Goal: Information Seeking & Learning: Learn about a topic

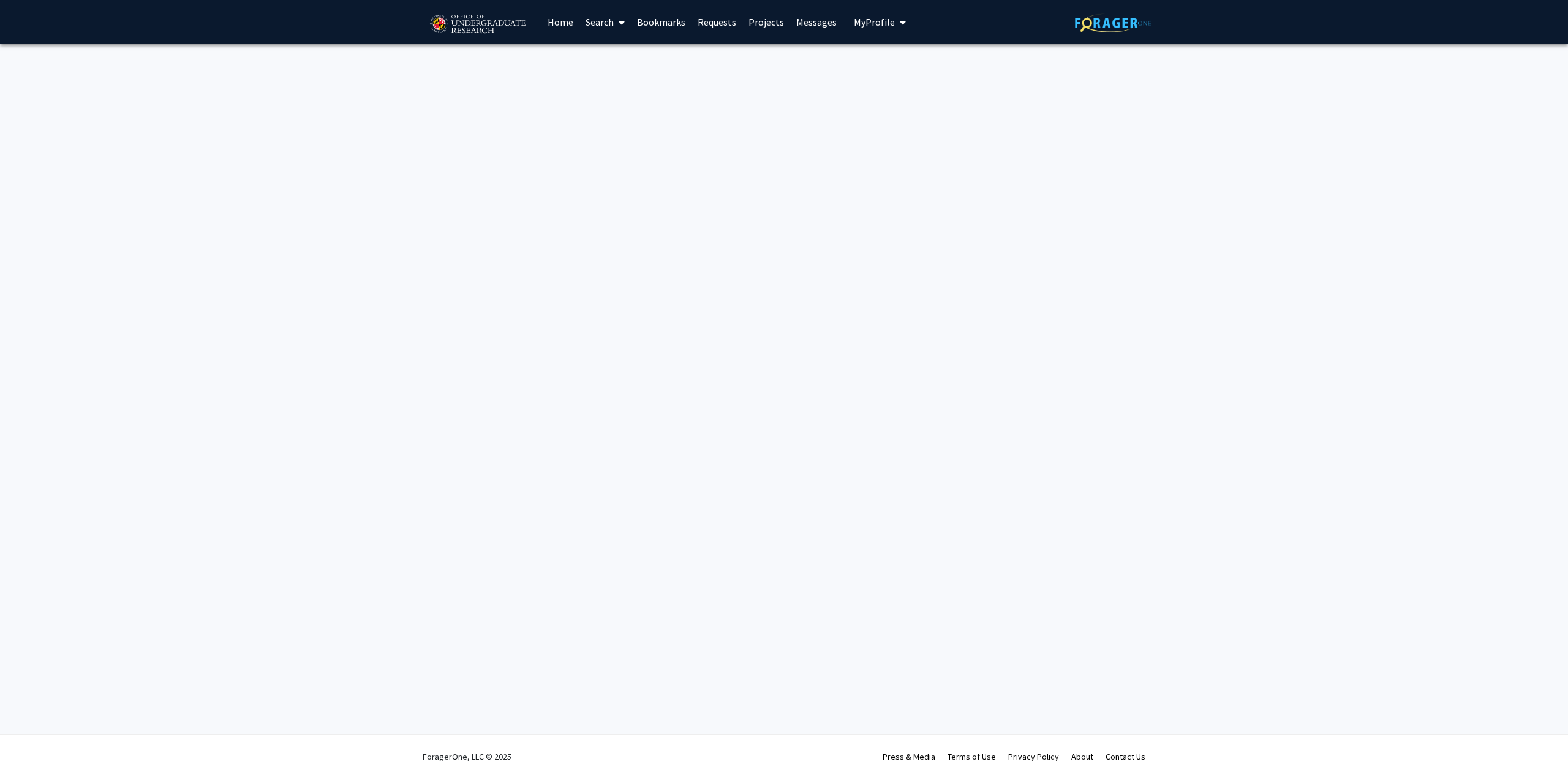
click at [608, 20] on link "Search" at bounding box center [605, 22] width 51 height 43
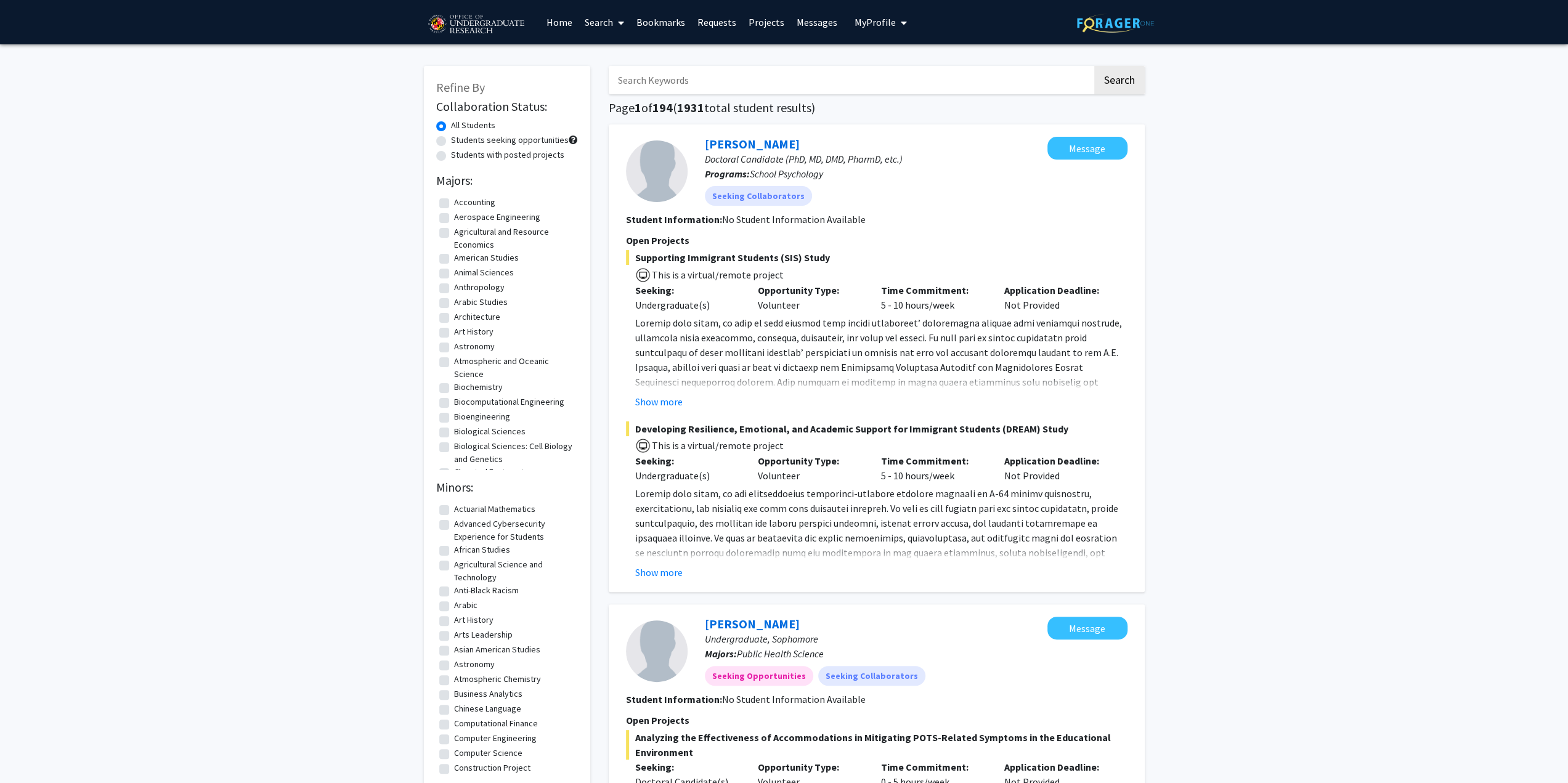
click at [621, 23] on icon at bounding box center [621, 22] width 6 height 10
click at [630, 57] on span "Faculty/Staff" at bounding box center [624, 57] width 90 height 25
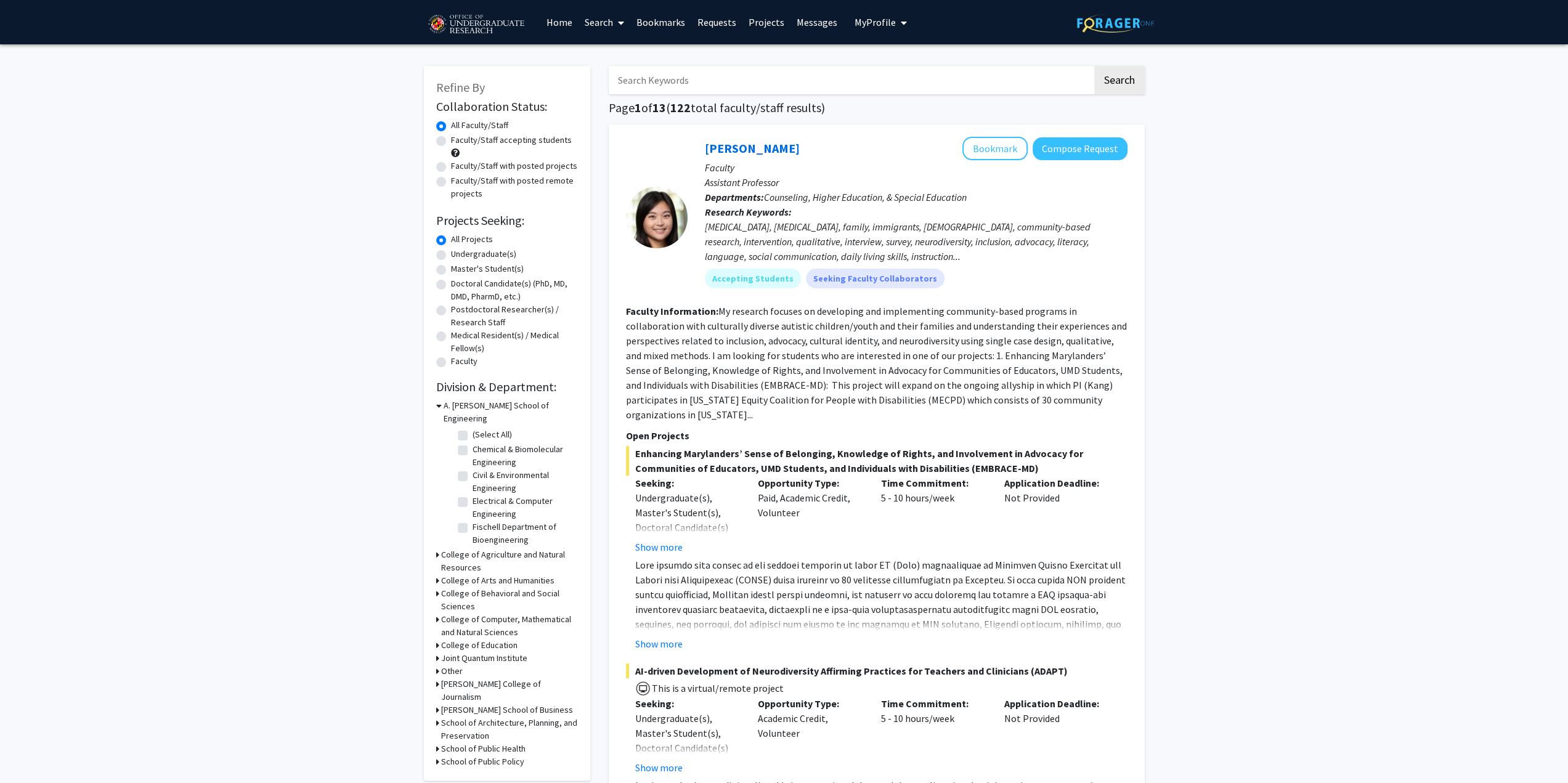
click at [451, 141] on label "Faculty/Staff accepting students" at bounding box center [511, 140] width 120 height 13
click at [451, 141] on input "Faculty/Staff accepting students" at bounding box center [455, 137] width 8 height 8
radio input "true"
click at [451, 253] on label "Undergraduate(s)" at bounding box center [484, 254] width 65 height 13
click at [451, 253] on input "Undergraduate(s)" at bounding box center [455, 251] width 8 height 8
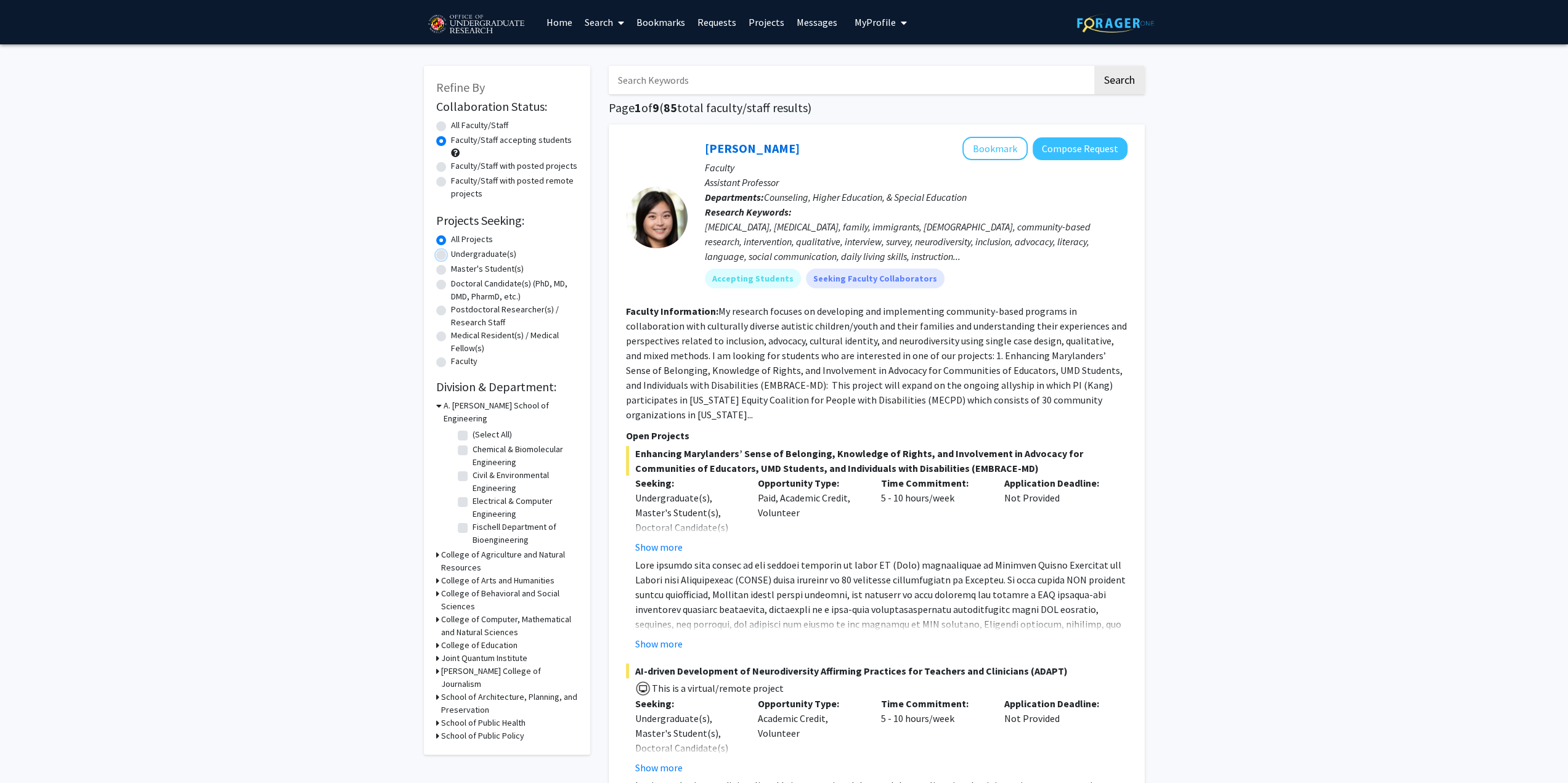
radio input "true"
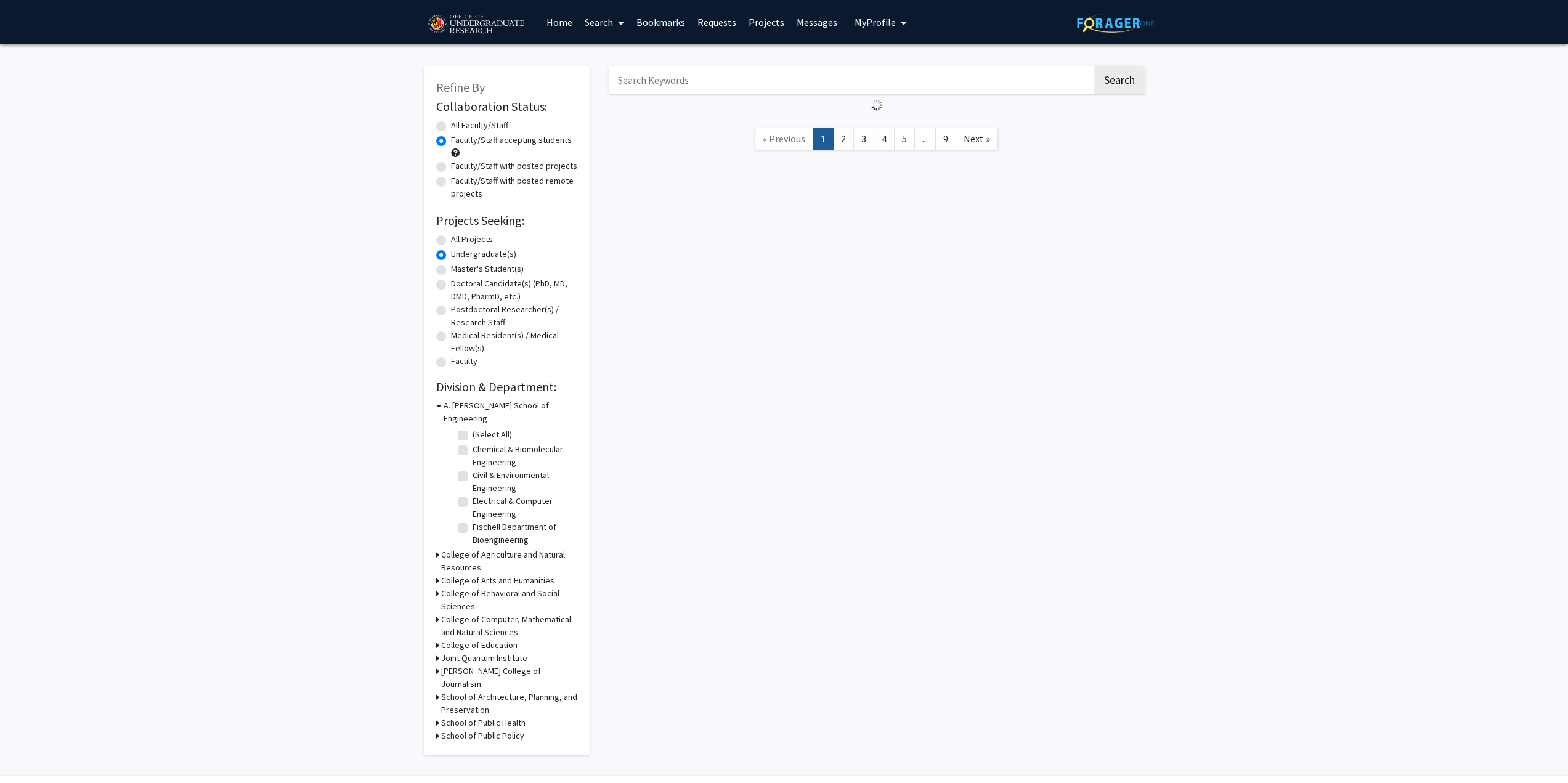
click at [451, 253] on label "Undergraduate(s)" at bounding box center [484, 254] width 65 height 13
click at [451, 253] on input "Undergraduate(s)" at bounding box center [455, 251] width 8 height 8
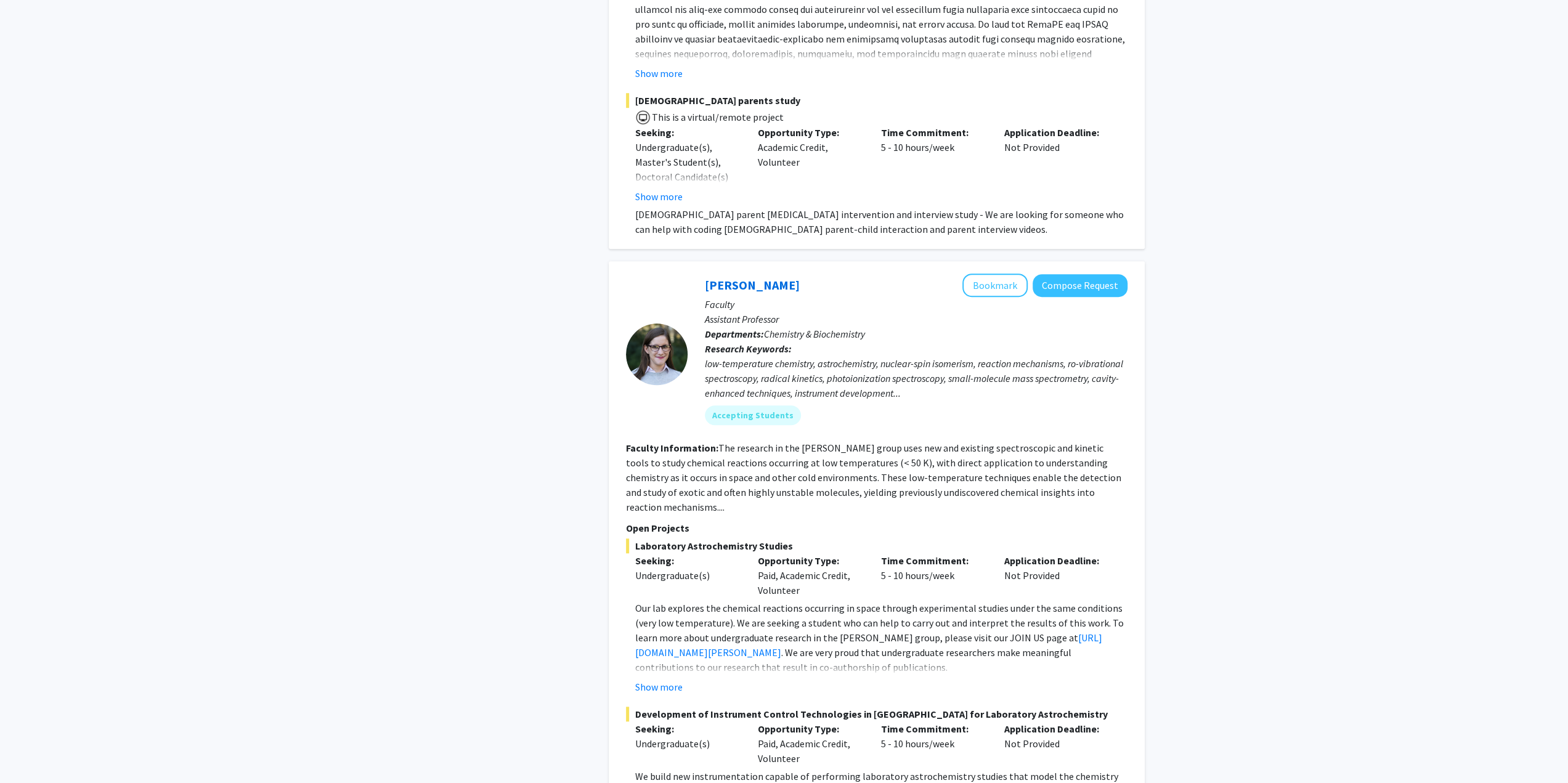
scroll to position [678, 0]
